Goal: Task Accomplishment & Management: Use online tool/utility

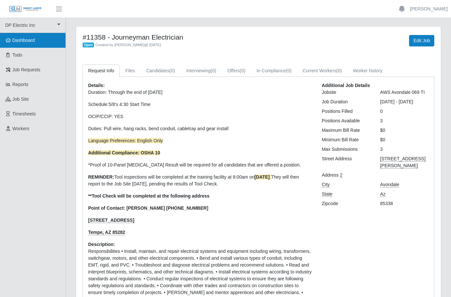
click at [35, 40] on span "Dashboard" at bounding box center [23, 40] width 23 height 5
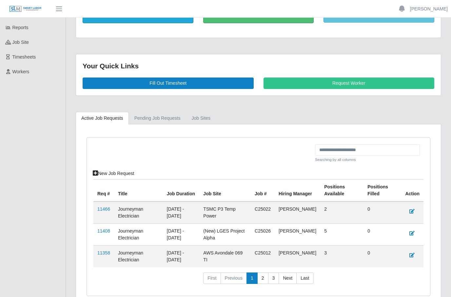
scroll to position [90, 0]
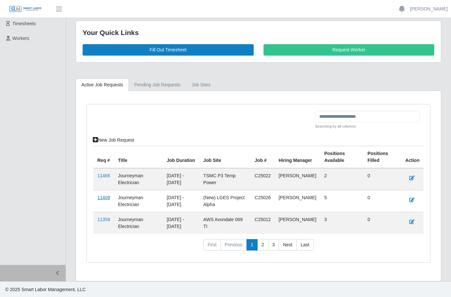
click at [105, 197] on link "11408" at bounding box center [103, 197] width 13 height 5
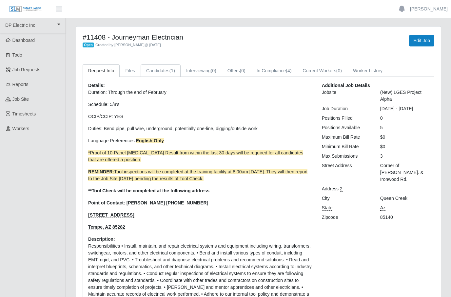
click at [164, 68] on link "Candidates (1)" at bounding box center [161, 71] width 40 height 13
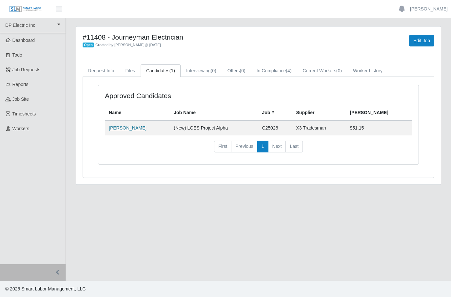
click at [138, 126] on link "Michael Balderama" at bounding box center [128, 127] width 38 height 5
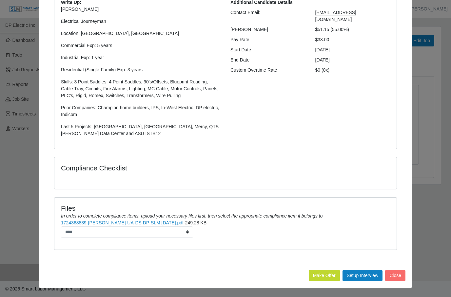
scroll to position [81, 0]
click at [322, 272] on button "Make Offer" at bounding box center [324, 276] width 31 height 11
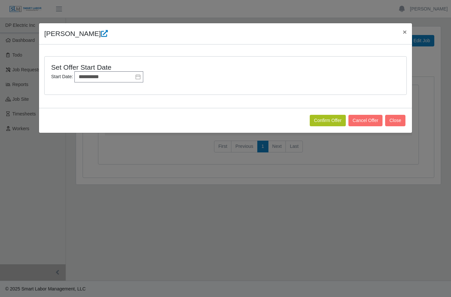
scroll to position [0, 0]
click at [94, 75] on input "**********" at bounding box center [108, 76] width 69 height 11
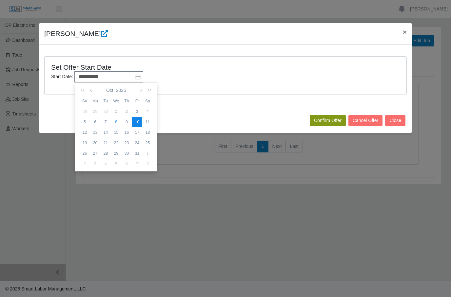
click at [329, 119] on button "Confirm Offer" at bounding box center [328, 120] width 36 height 11
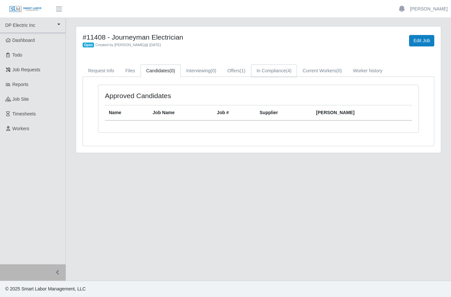
click at [285, 72] on link "In Compliance (4)" at bounding box center [274, 71] width 46 height 13
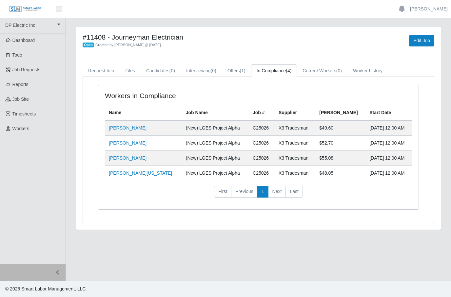
click at [127, 150] on td "[PERSON_NAME]" at bounding box center [143, 143] width 77 height 15
click at [131, 142] on link "Tom Bennett" at bounding box center [128, 143] width 38 height 5
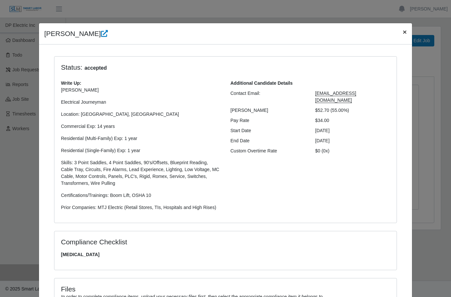
click at [404, 33] on span "×" at bounding box center [405, 32] width 4 height 8
